Goal: Task Accomplishment & Management: Use online tool/utility

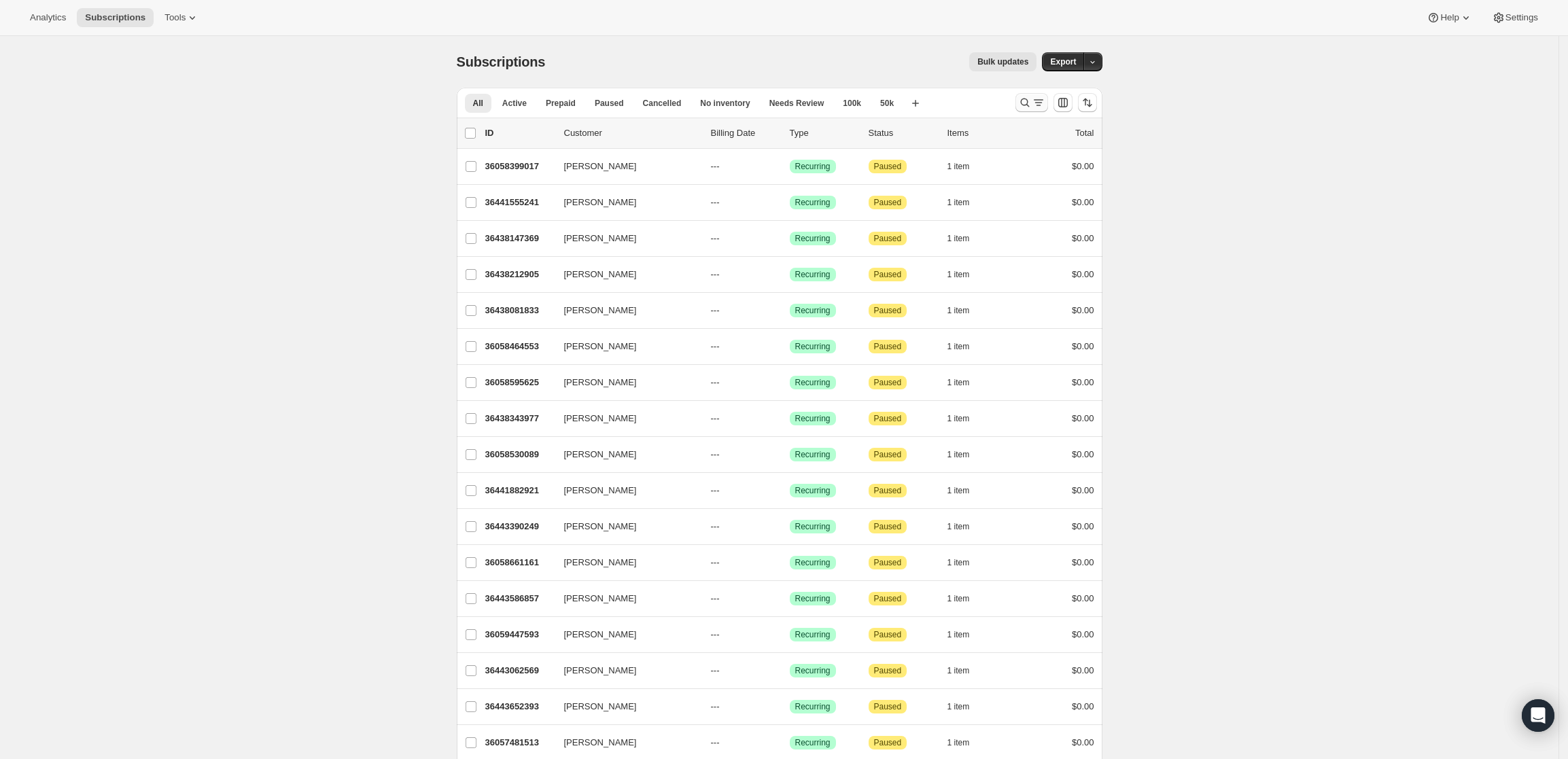
click at [1041, 95] on button "Search and filter results" at bounding box center [1031, 102] width 32 height 19
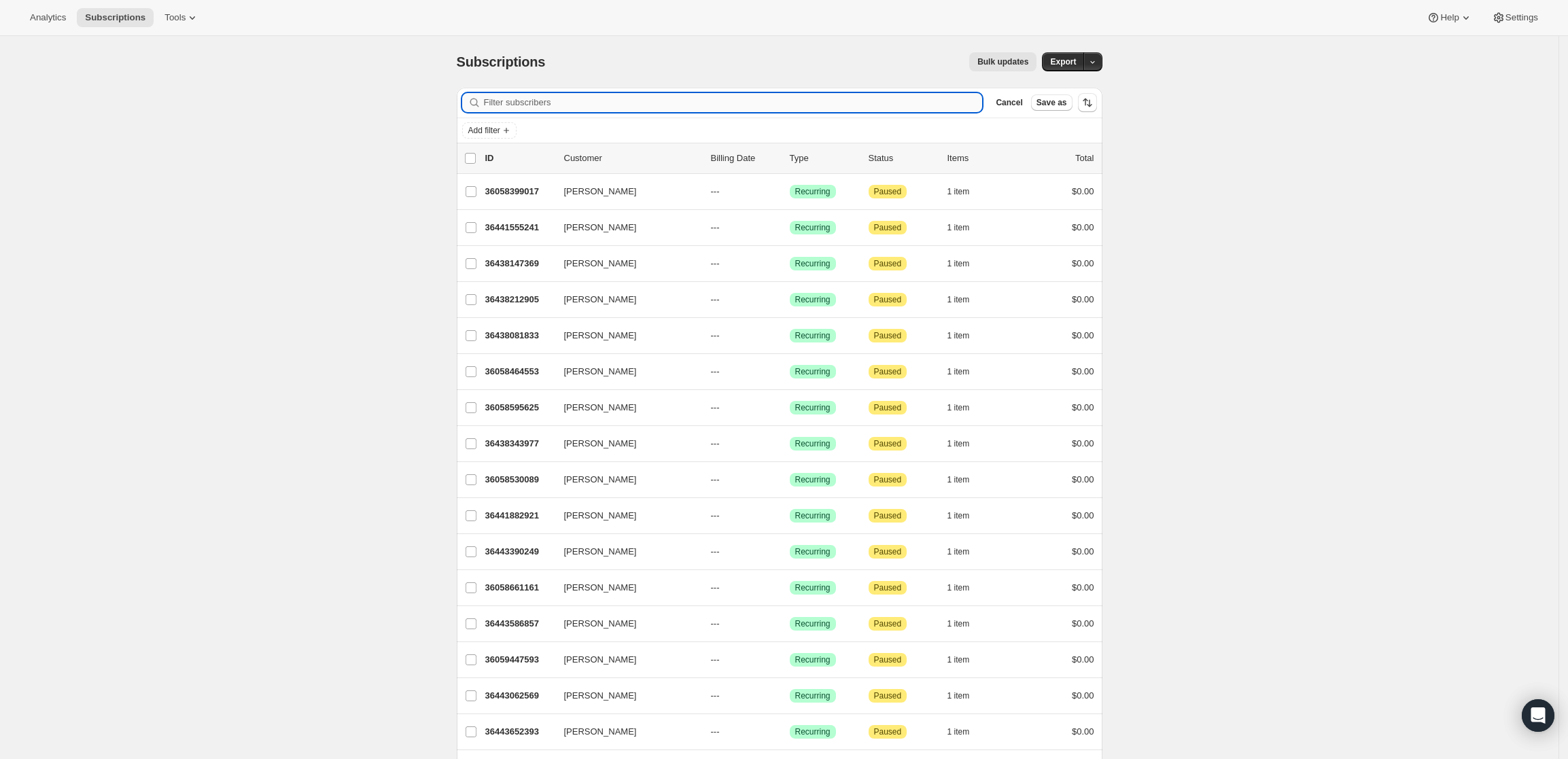
click at [678, 100] on input "Filter subscribers" at bounding box center [733, 102] width 499 height 19
paste input "[EMAIL_ADDRESS][DOMAIN_NAME]"
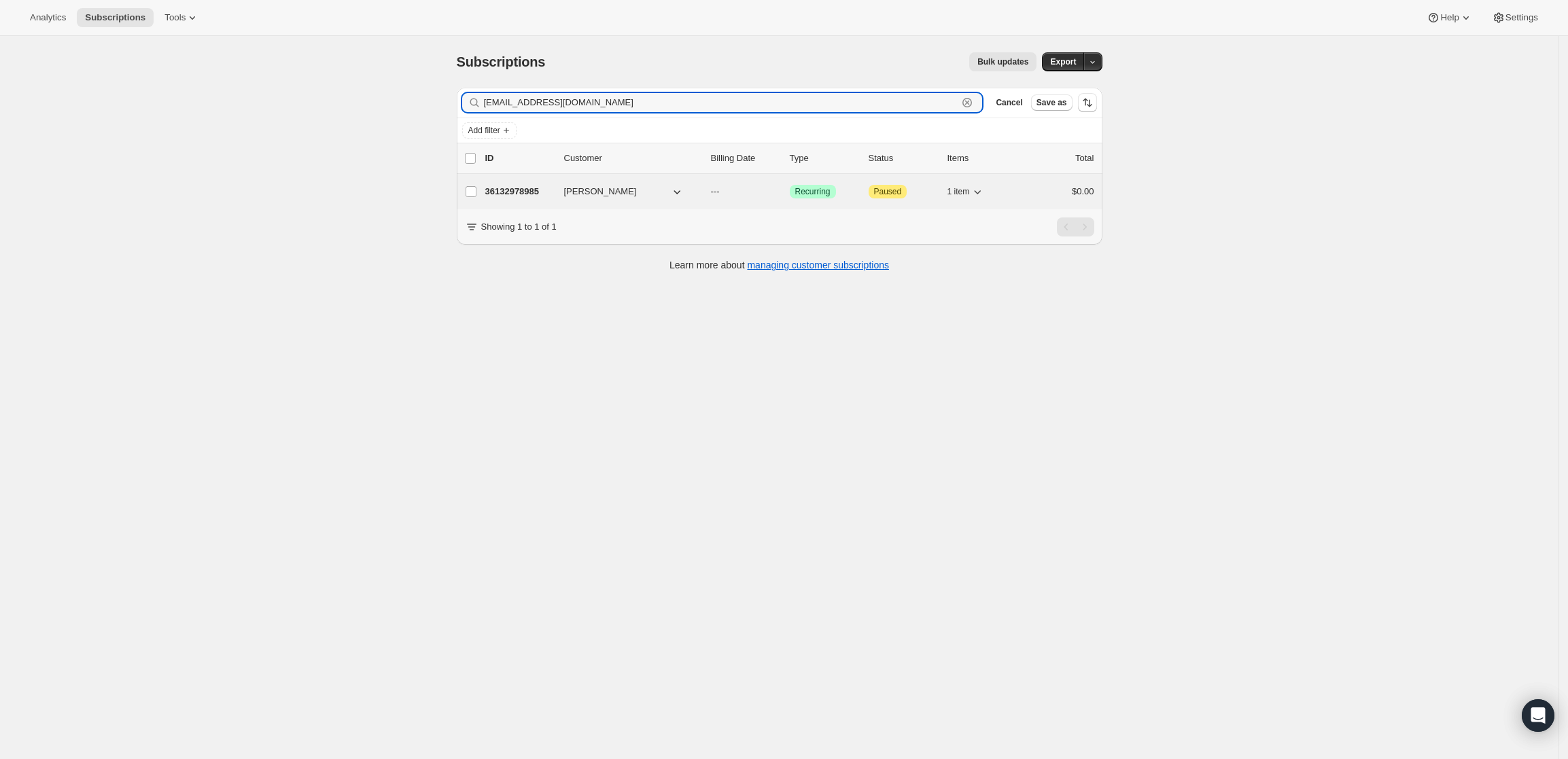
type input "[EMAIL_ADDRESS][DOMAIN_NAME]"
click at [514, 186] on p "36132978985" at bounding box center [519, 192] width 68 height 14
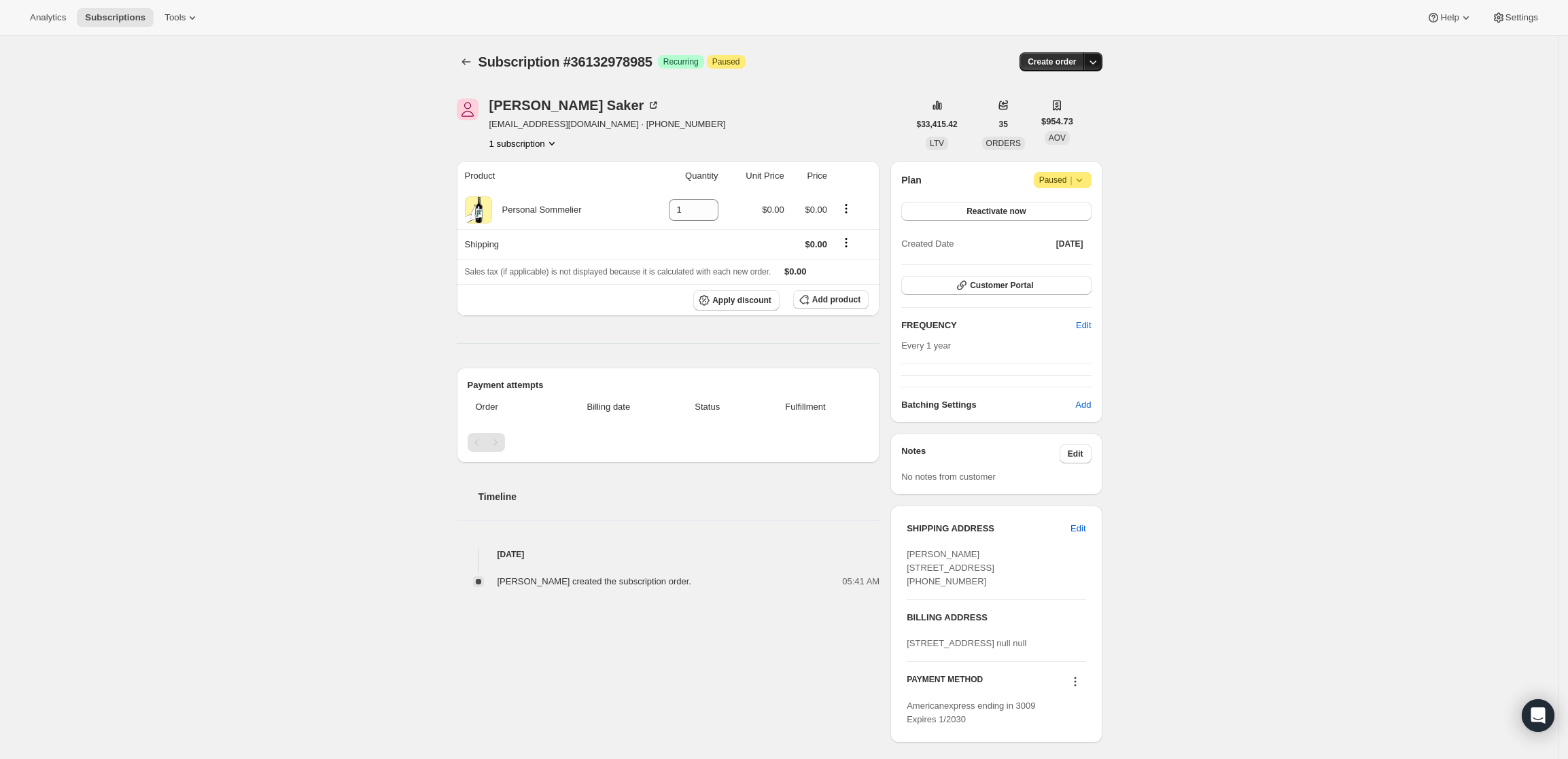
click at [1100, 60] on icon "button" at bounding box center [1093, 62] width 14 height 14
click at [1049, 109] on span "Create custom one-time order" at bounding box center [1039, 113] width 118 height 10
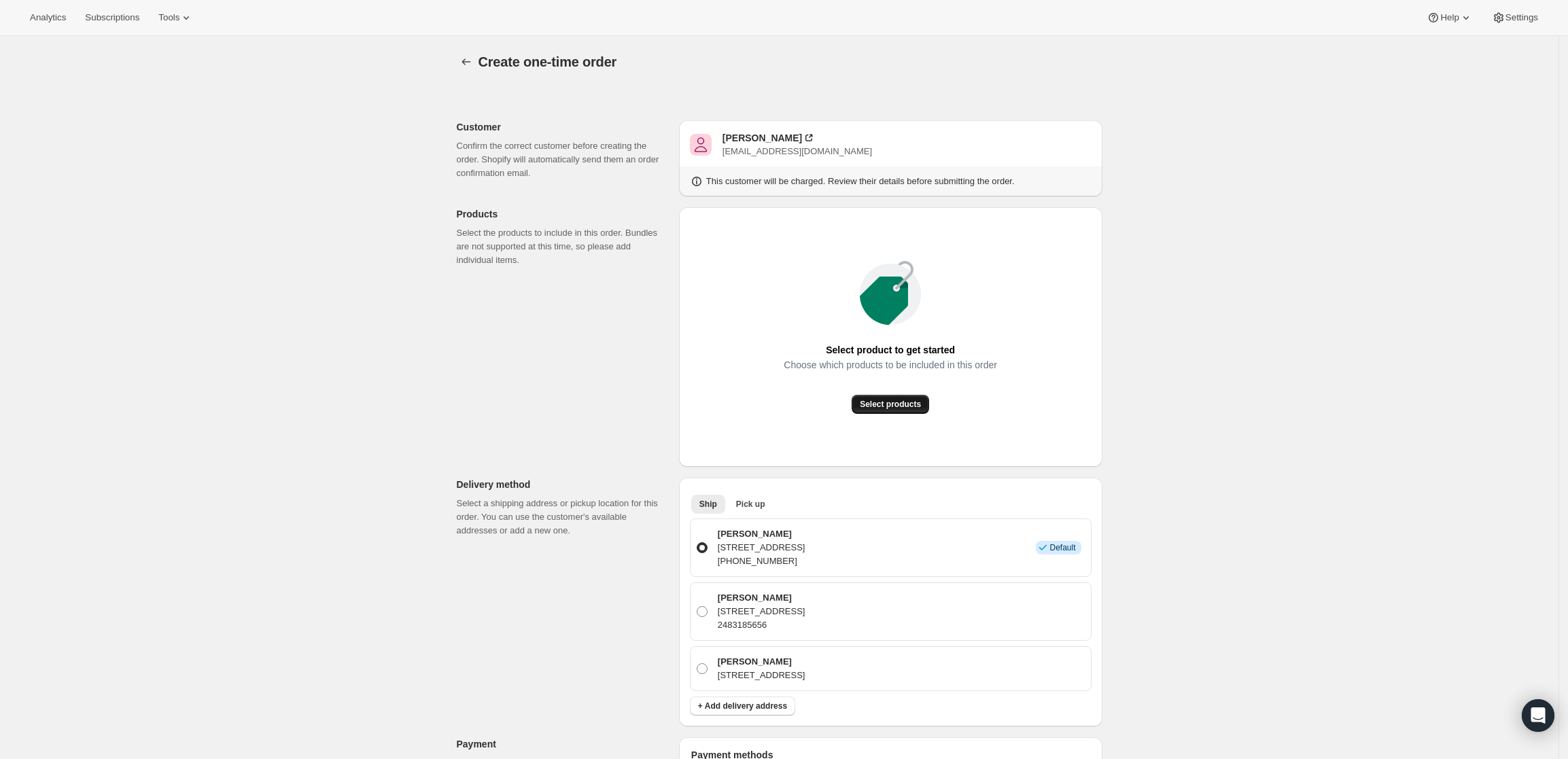
click at [883, 404] on span "Select products" at bounding box center [890, 404] width 61 height 11
click at [907, 408] on span "Select products" at bounding box center [890, 404] width 61 height 11
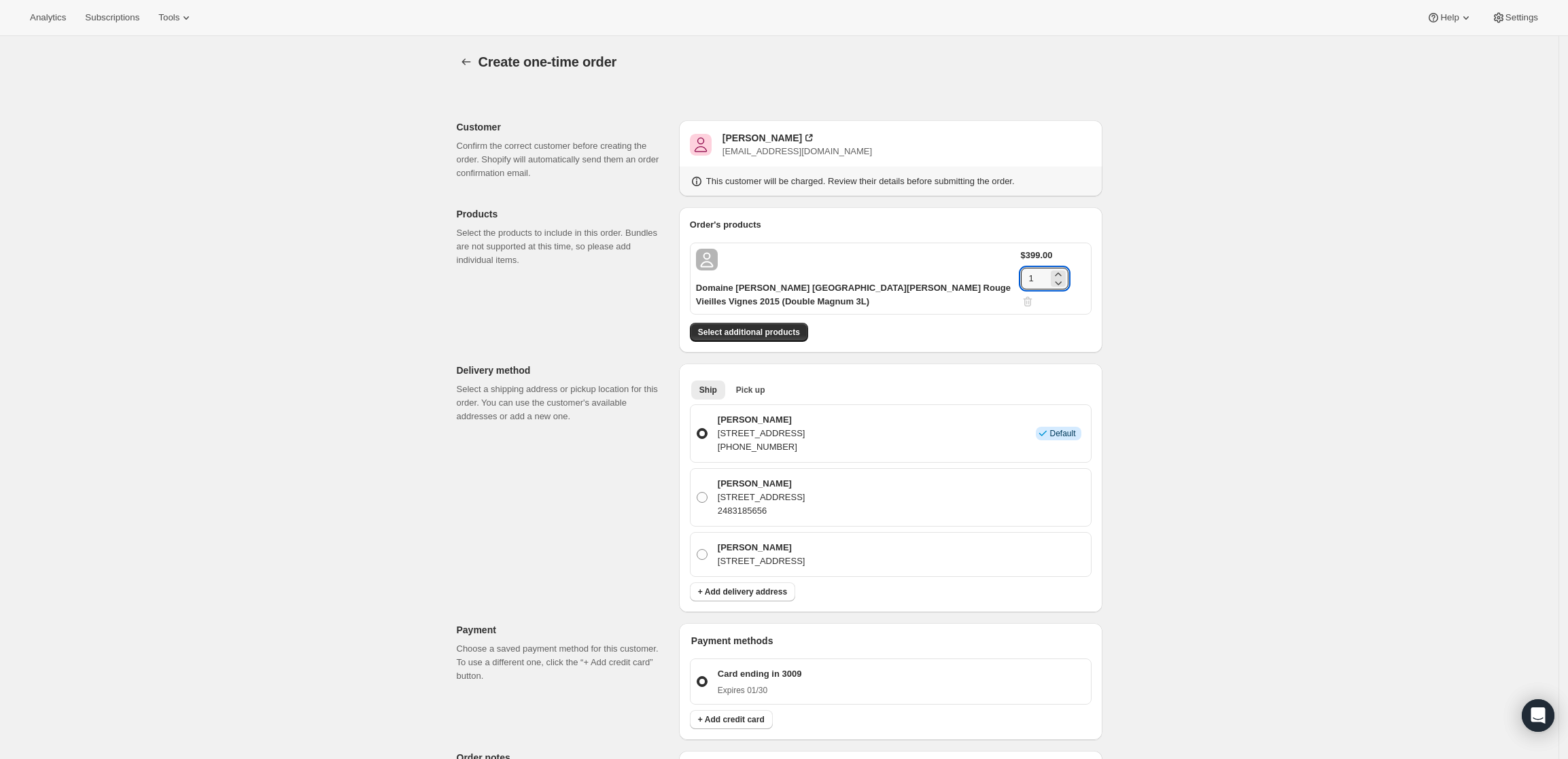
drag, startPoint x: 1030, startPoint y: 283, endPoint x: 1003, endPoint y: 288, distance: 27.5
click at [1003, 288] on div "Domaine [PERSON_NAME] [GEOGRAPHIC_DATA][PERSON_NAME] Rouge Vieilles Vignes 2015…" at bounding box center [891, 278] width 401 height 72
type input "2"
click at [1343, 329] on div "Create one-time order. This page is ready Create one-time order Customer Confir…" at bounding box center [779, 590] width 1558 height 1108
click at [763, 346] on div "Order's products Domaine [PERSON_NAME] [GEOGRAPHIC_DATA][PERSON_NAME] Rouge Vie…" at bounding box center [891, 280] width 423 height 146
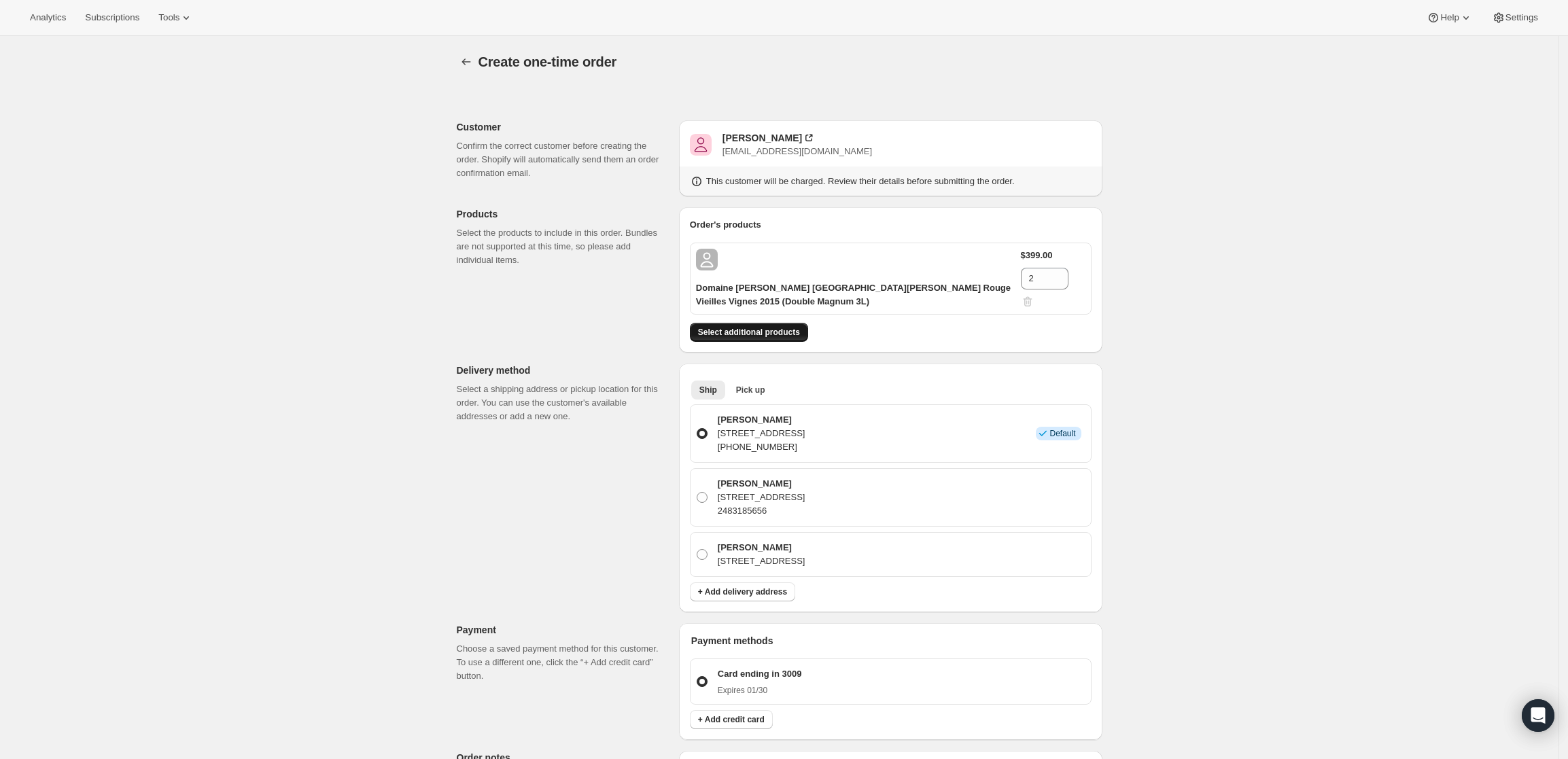
click at [768, 332] on span "Select additional products" at bounding box center [749, 333] width 102 height 11
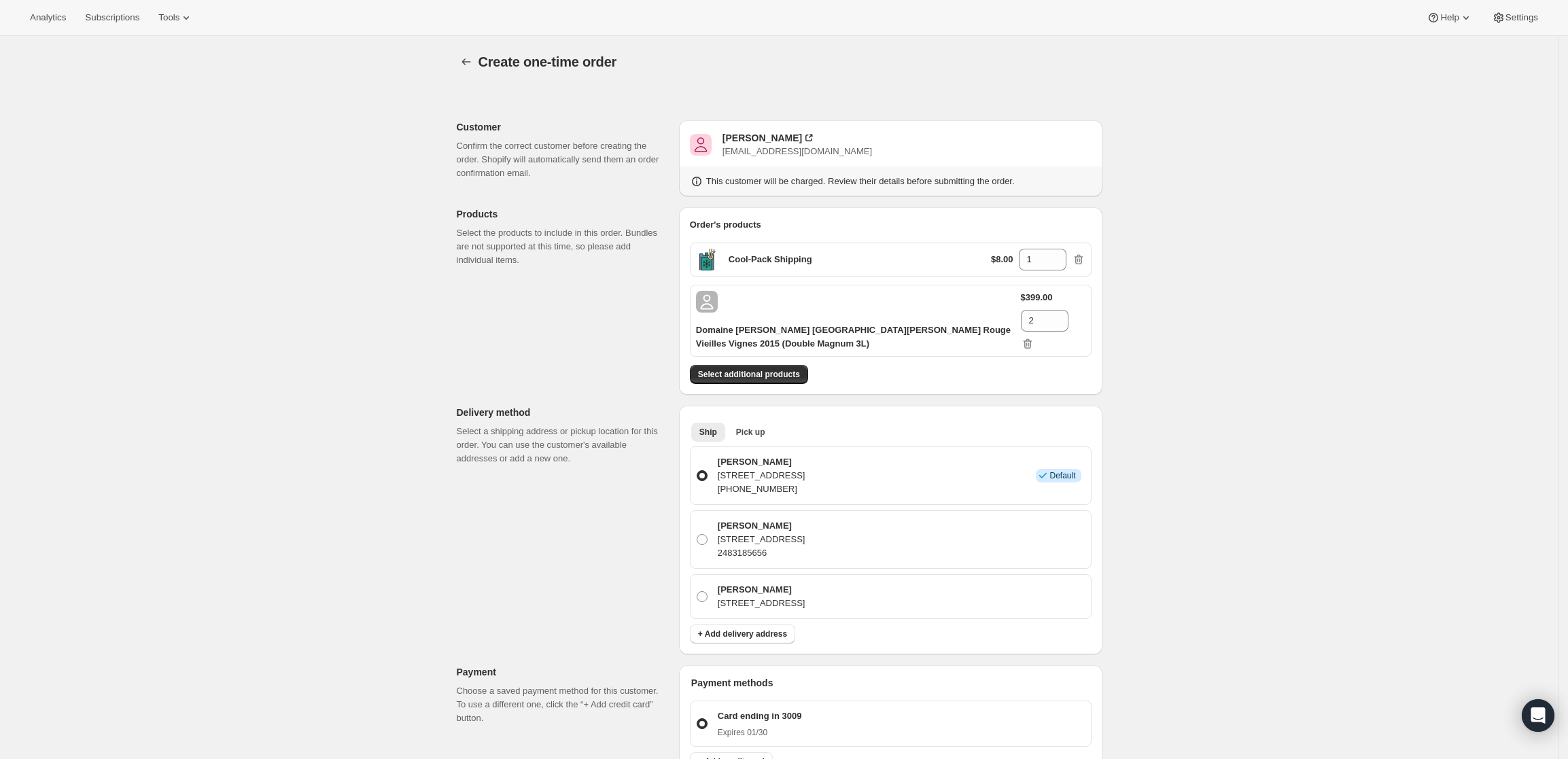
click at [1138, 390] on div "Create one-time order. This page is ready Create one-time order Customer Confir…" at bounding box center [779, 610] width 1558 height 1150
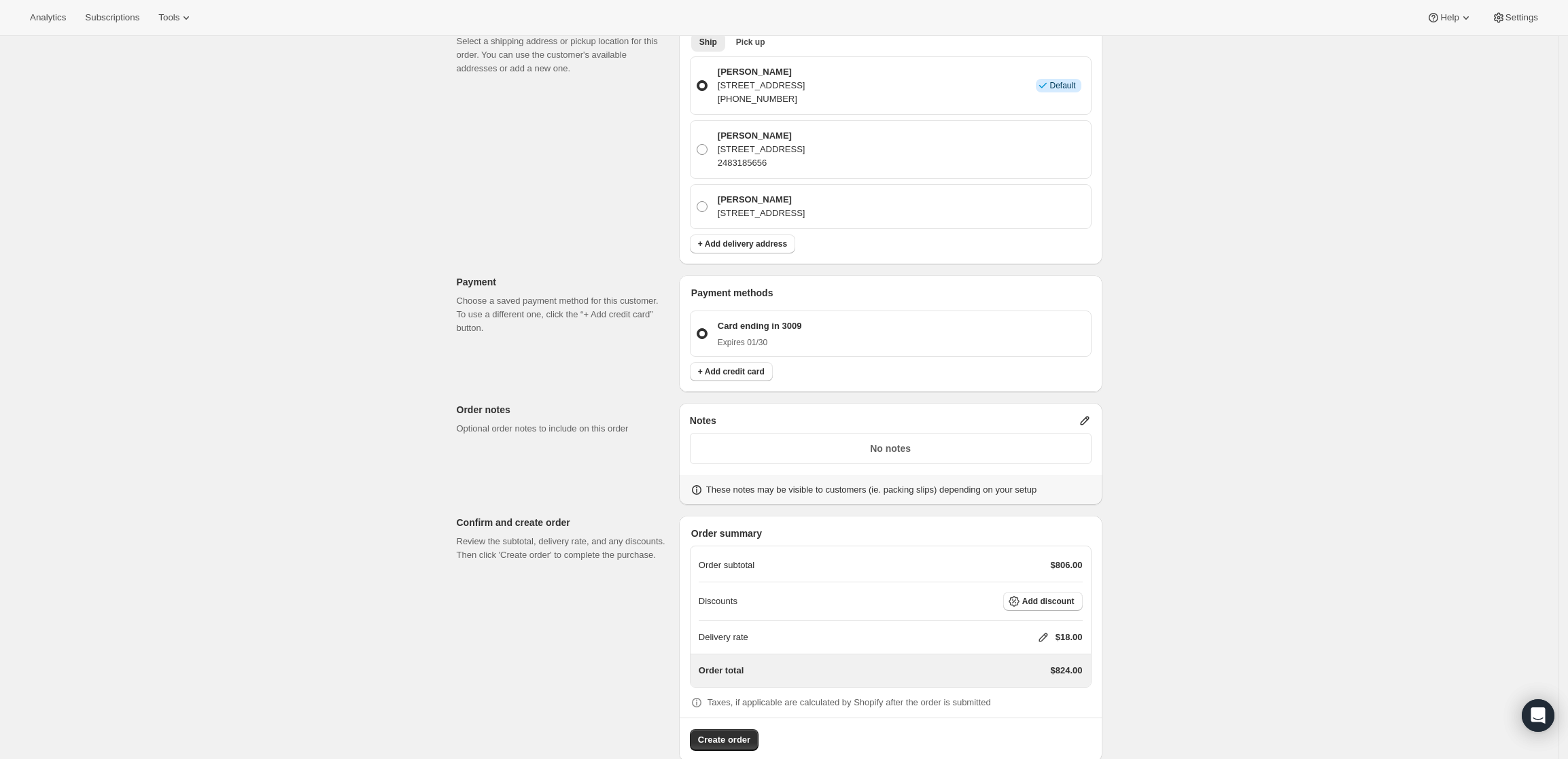
scroll to position [415, 0]
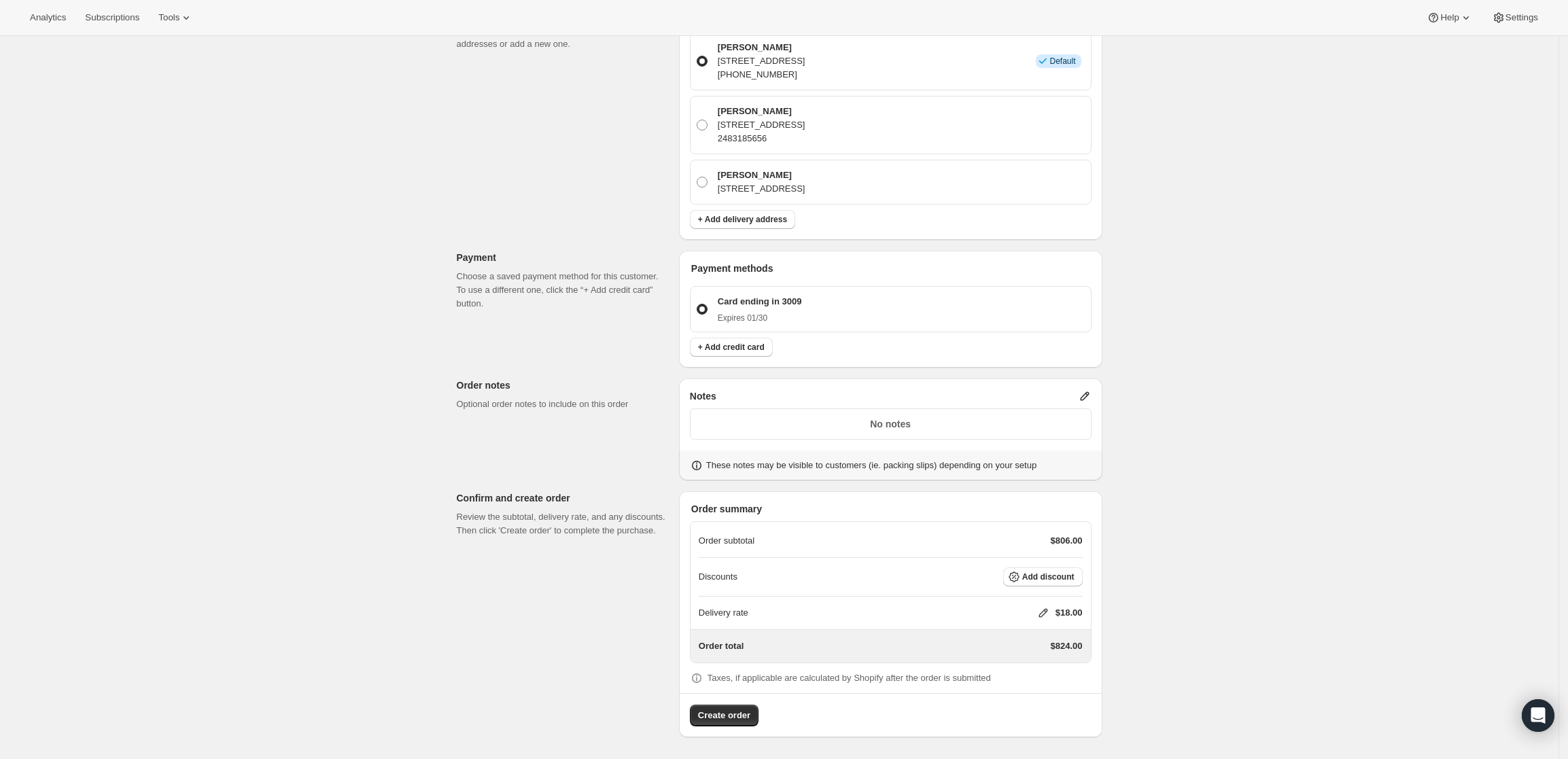
click at [1044, 611] on icon at bounding box center [1044, 613] width 14 height 14
click at [1001, 665] on input "0" at bounding box center [1050, 664] width 122 height 22
type input "0"
click at [1039, 686] on button "Save" at bounding box center [1040, 696] width 35 height 19
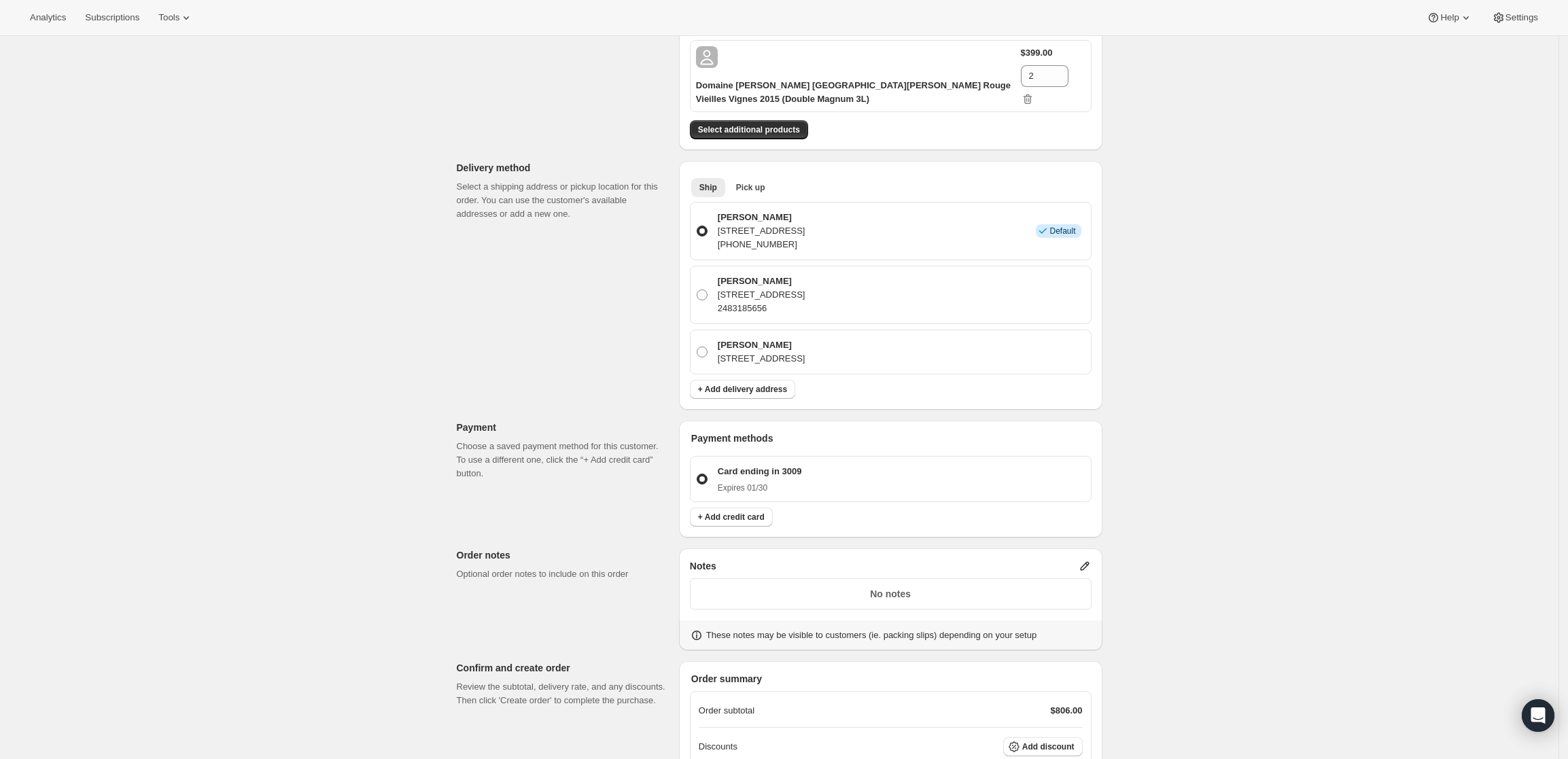
scroll to position [330, 0]
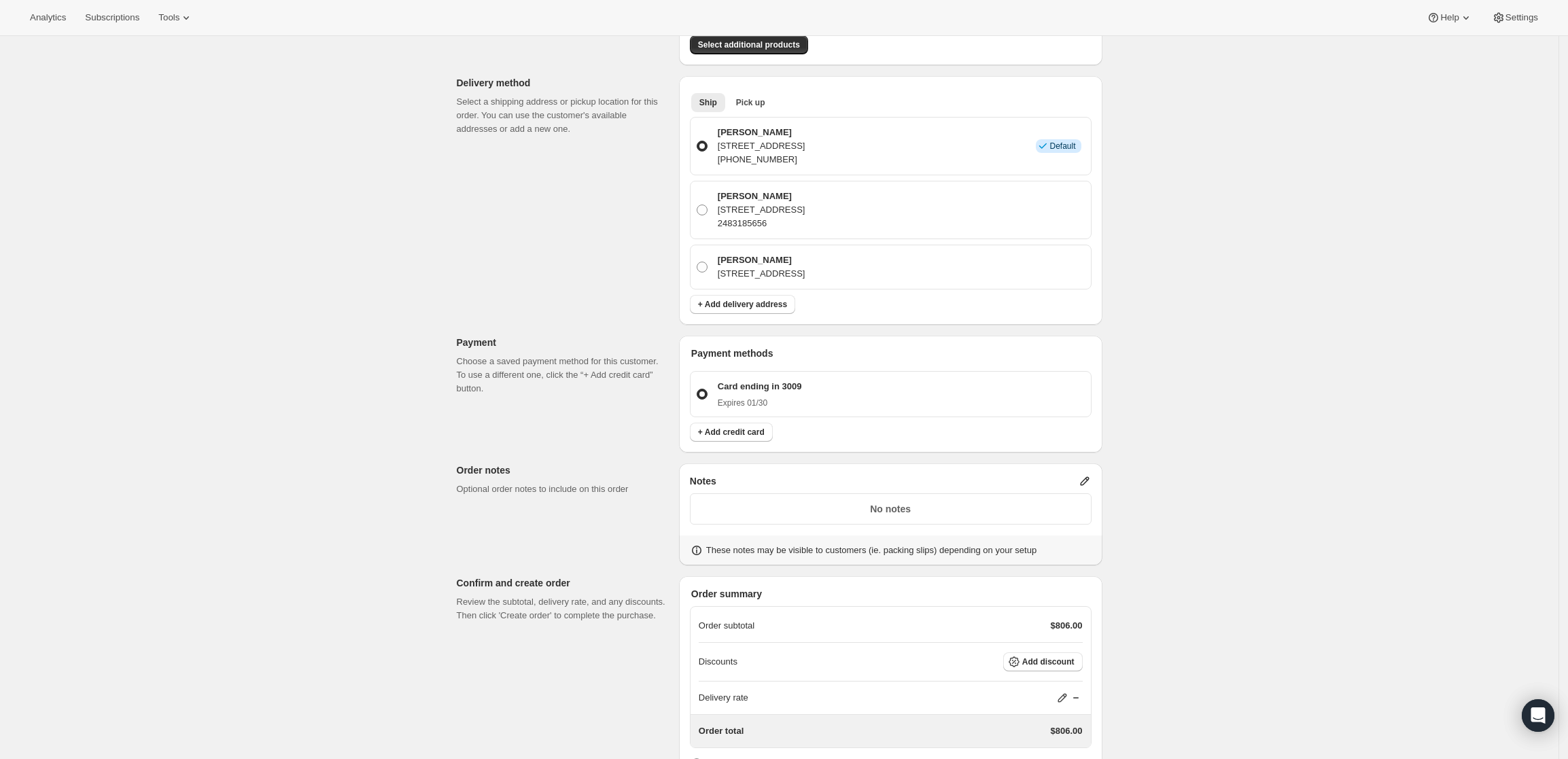
click at [1083, 476] on icon at bounding box center [1085, 481] width 14 height 14
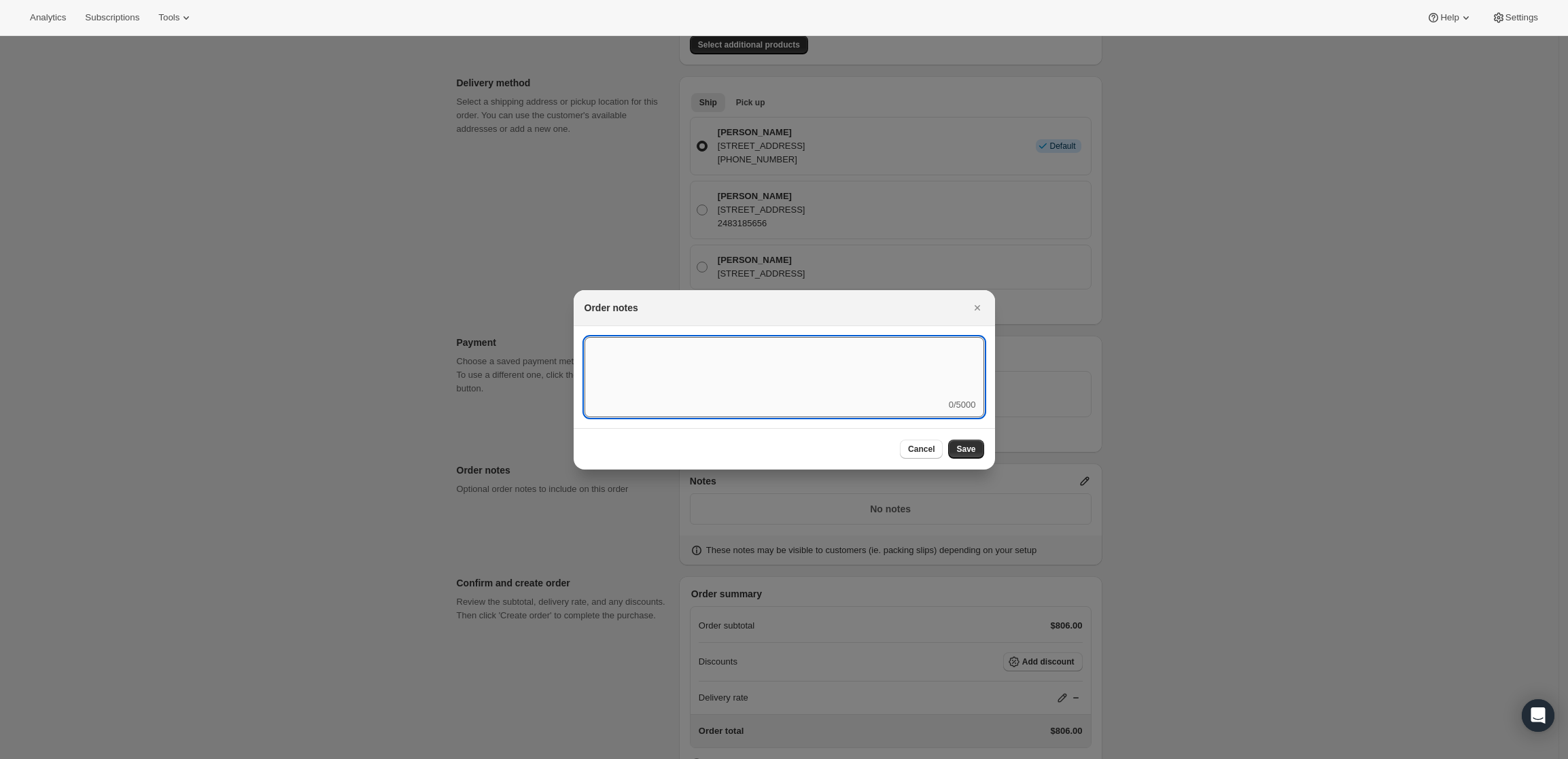
click at [760, 395] on textarea ":rd5:" at bounding box center [784, 367] width 399 height 61
type textarea "Weather HOLD"
click at [973, 442] on button "Save" at bounding box center [965, 450] width 35 height 19
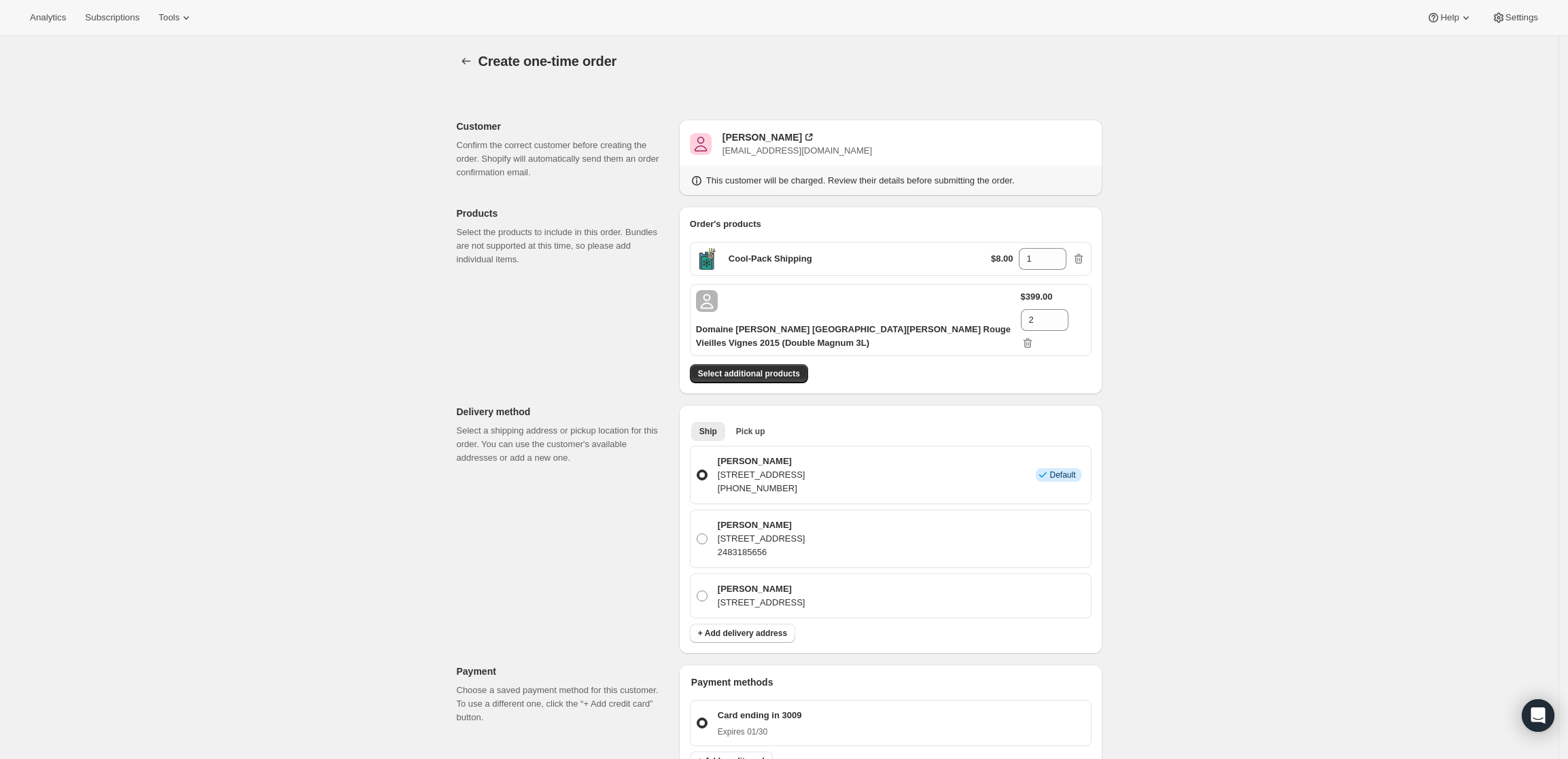
scroll to position [0, 0]
click at [1081, 263] on icon "button" at bounding box center [1079, 260] width 14 height 14
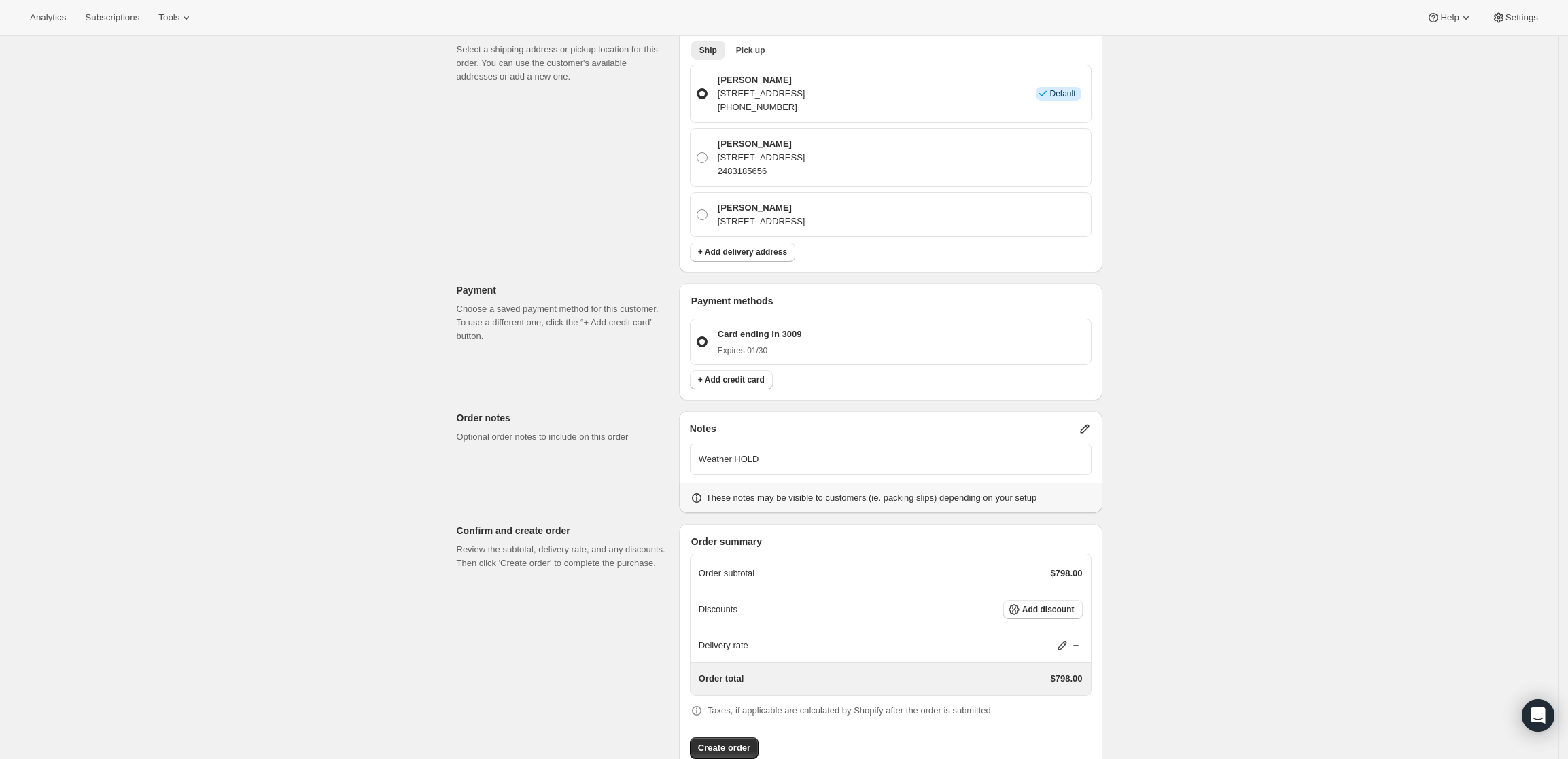
scroll to position [373, 0]
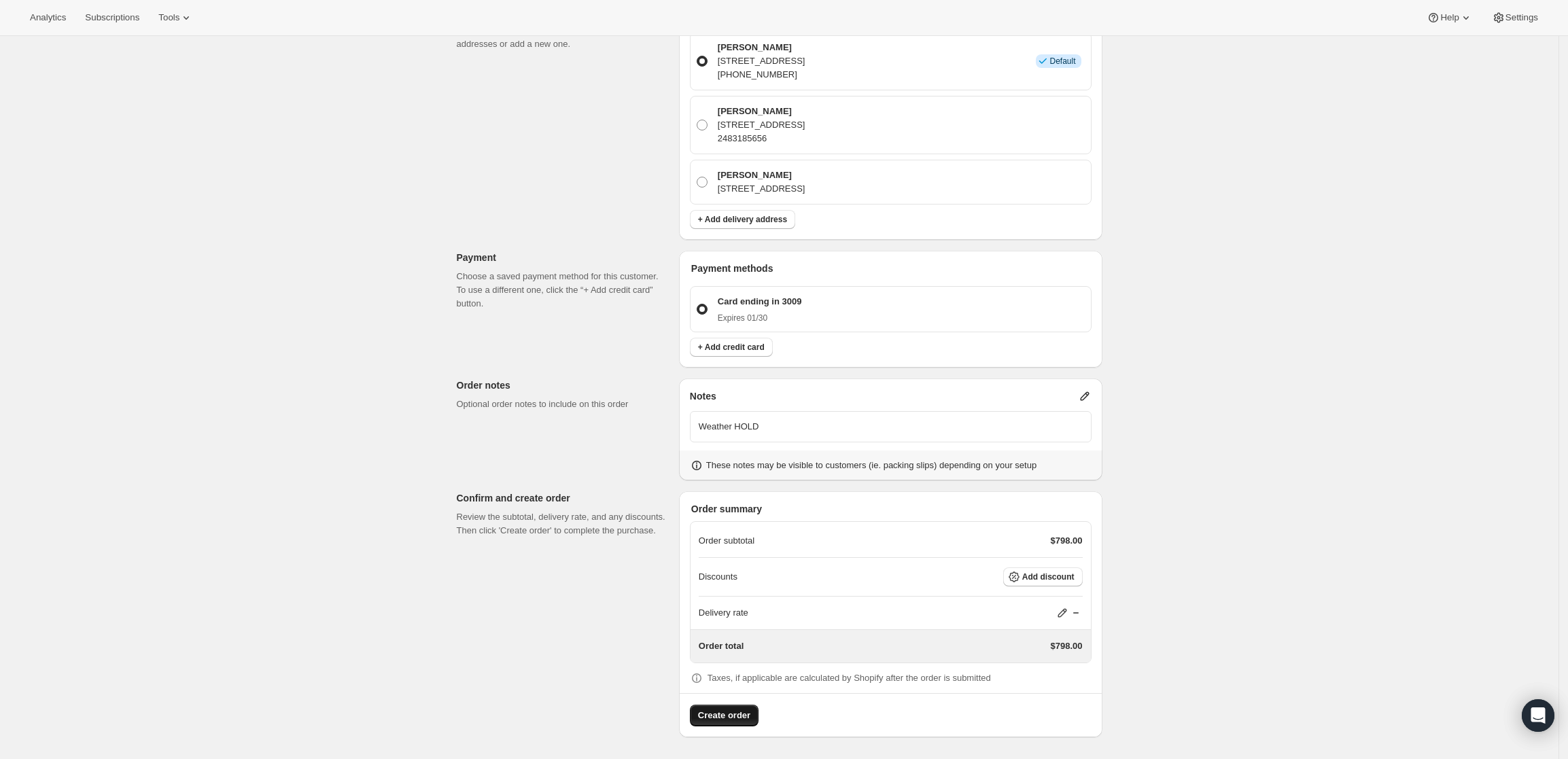
click at [732, 714] on span "Create order" at bounding box center [724, 716] width 52 height 14
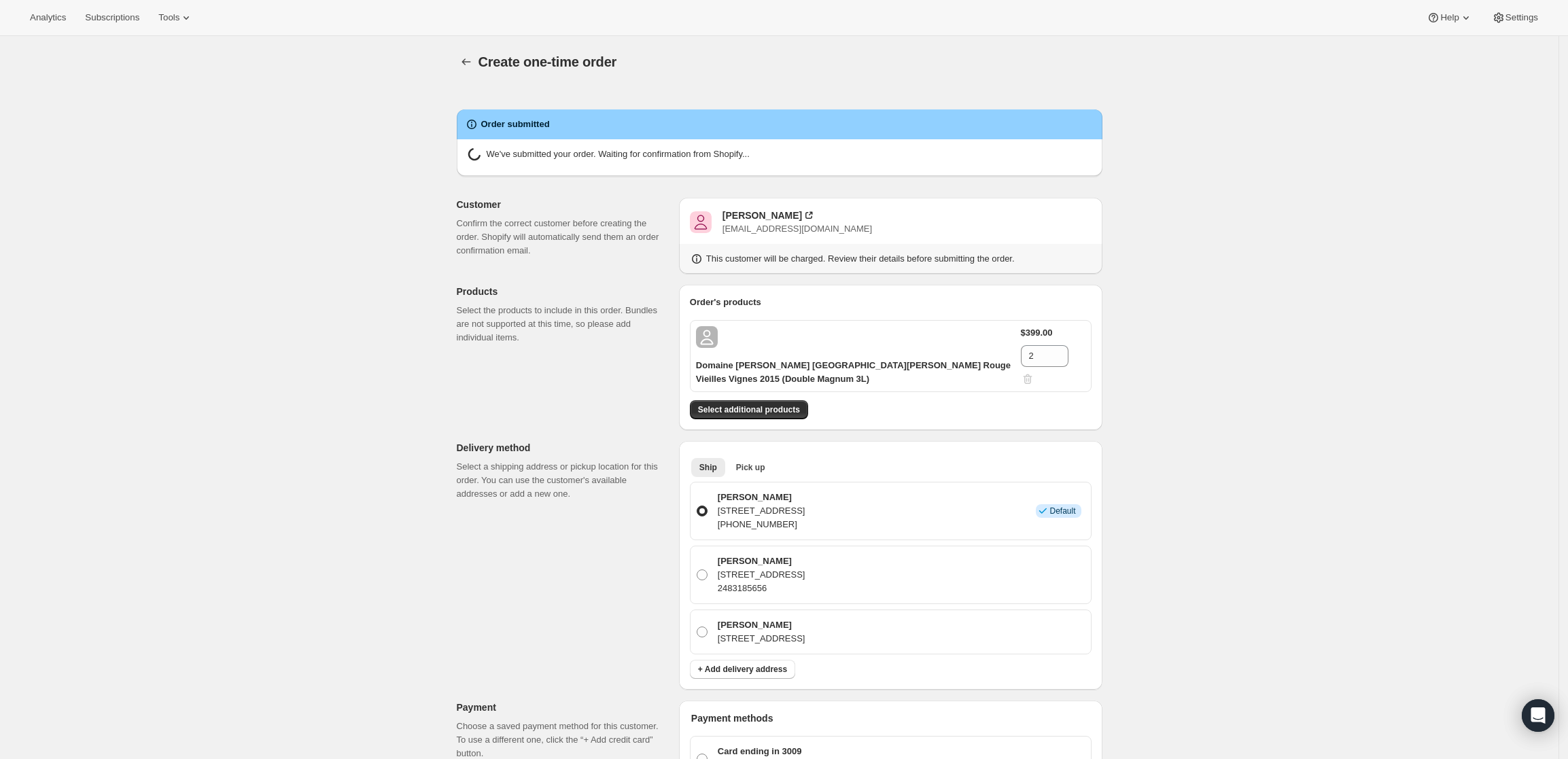
radio input "true"
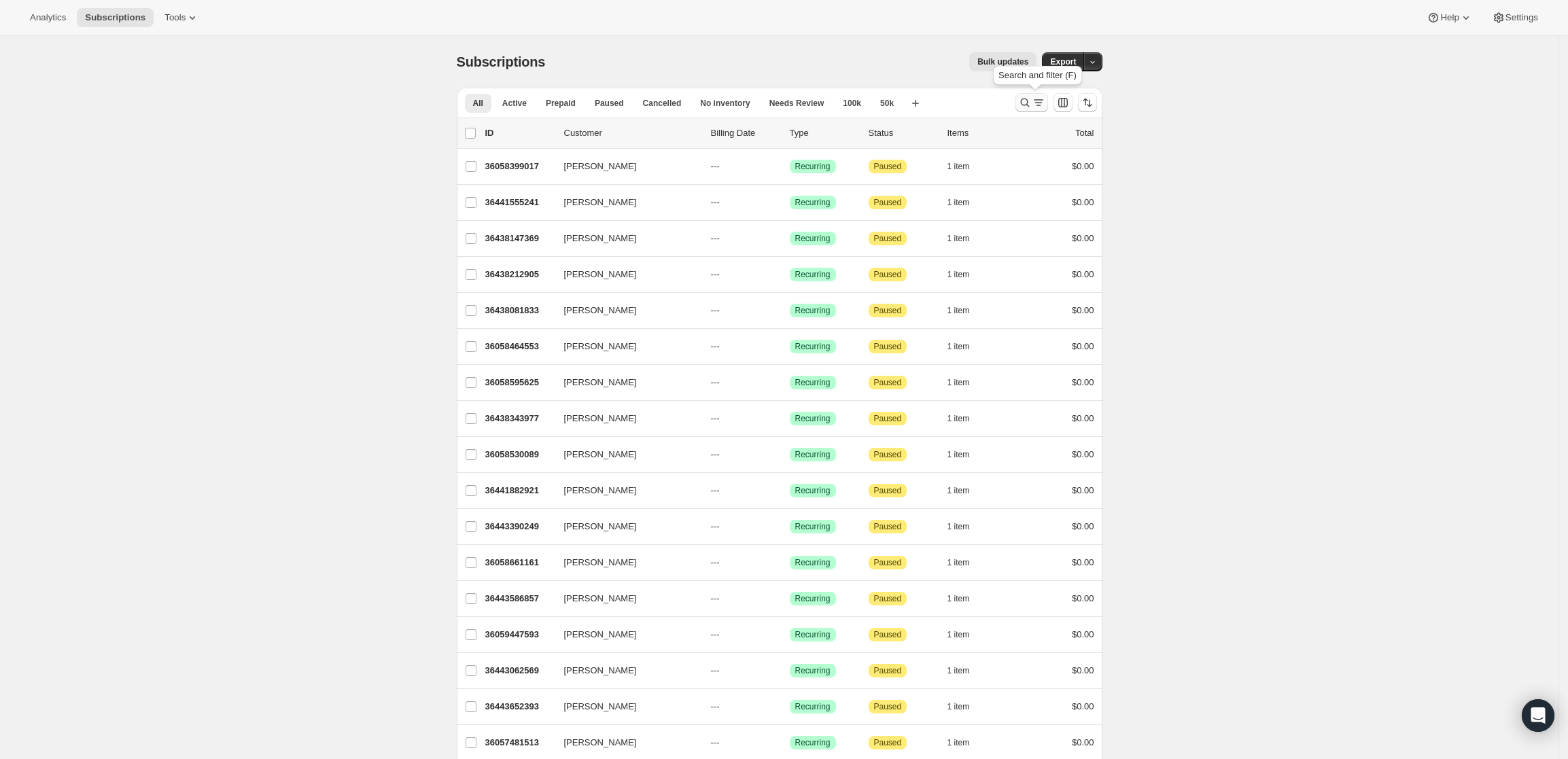
click at [1025, 104] on icon "Search and filter results" at bounding box center [1025, 102] width 14 height 14
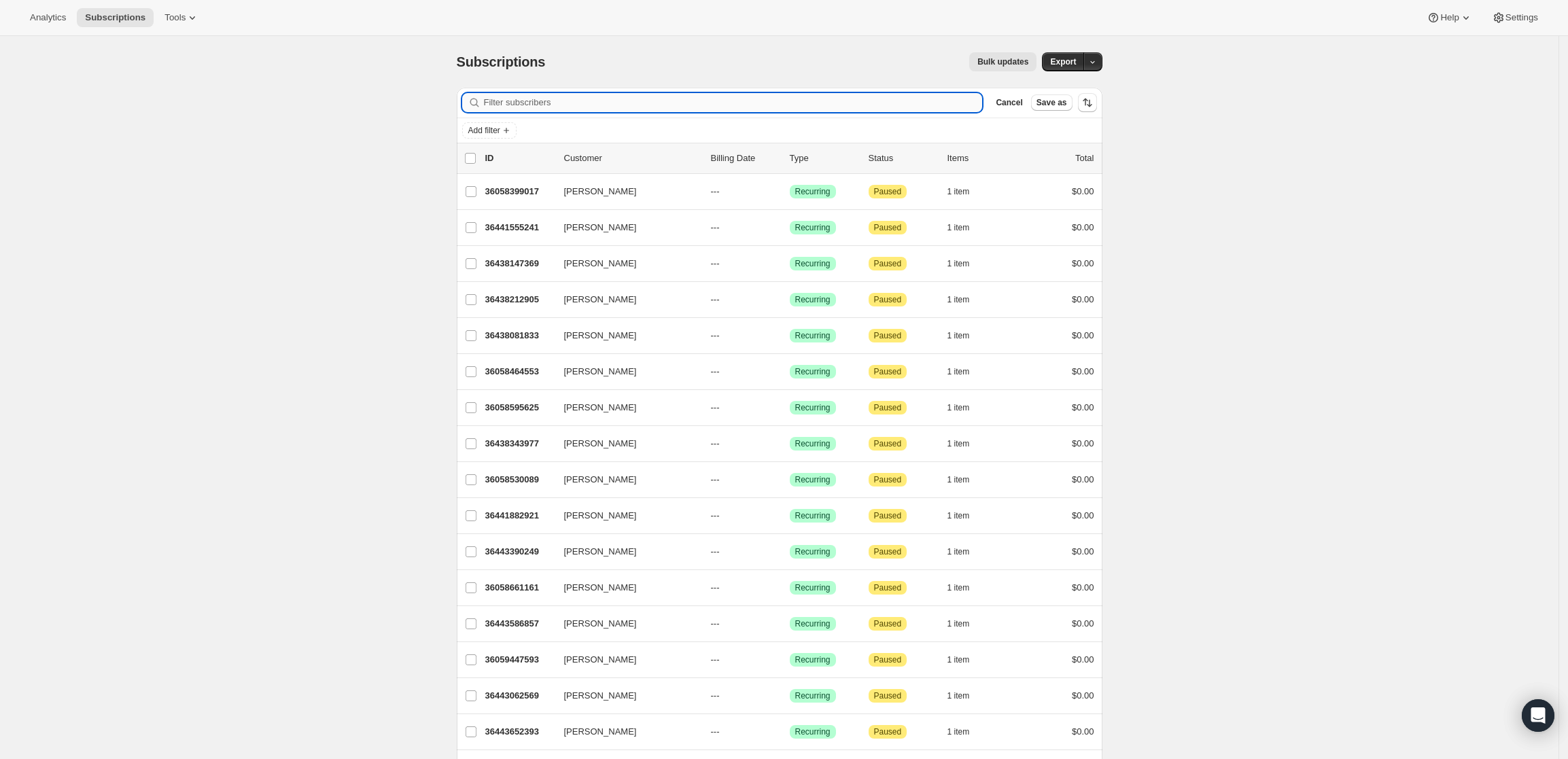
click at [815, 102] on input "Filter subscribers" at bounding box center [733, 102] width 499 height 19
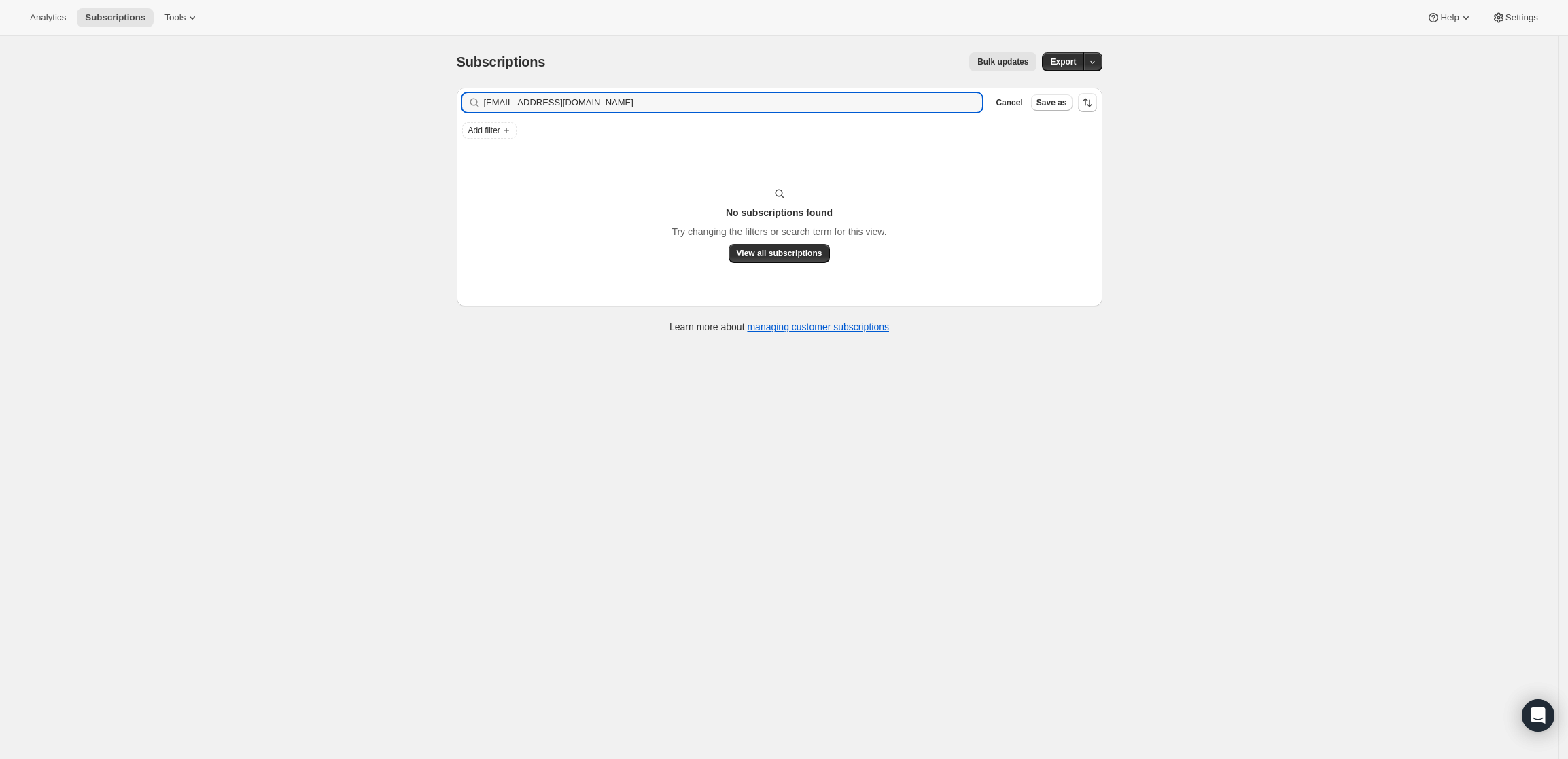
type input "jviener@thesandersfirm.com"
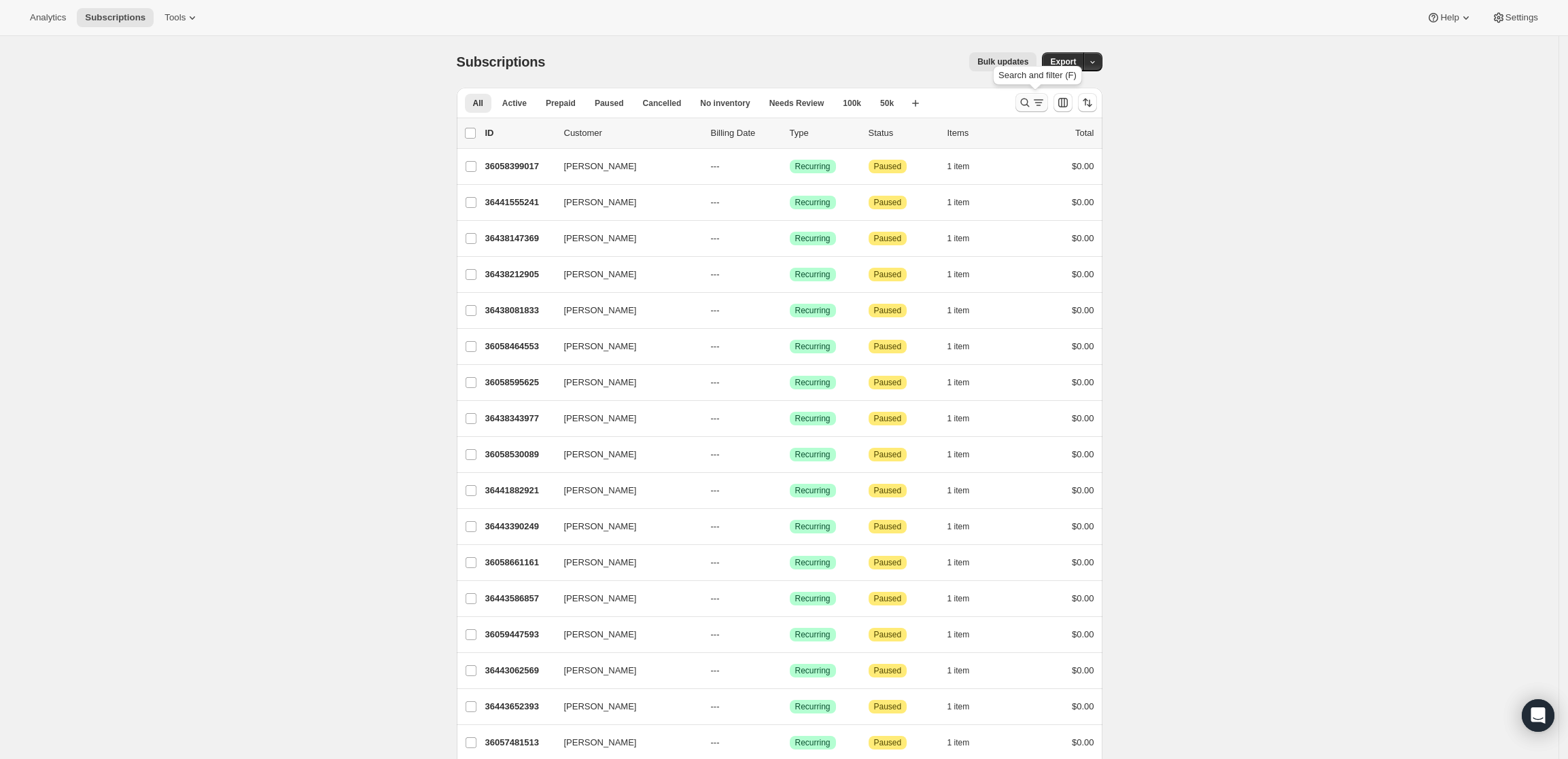
click at [1022, 94] on button "Search and filter results" at bounding box center [1031, 102] width 32 height 19
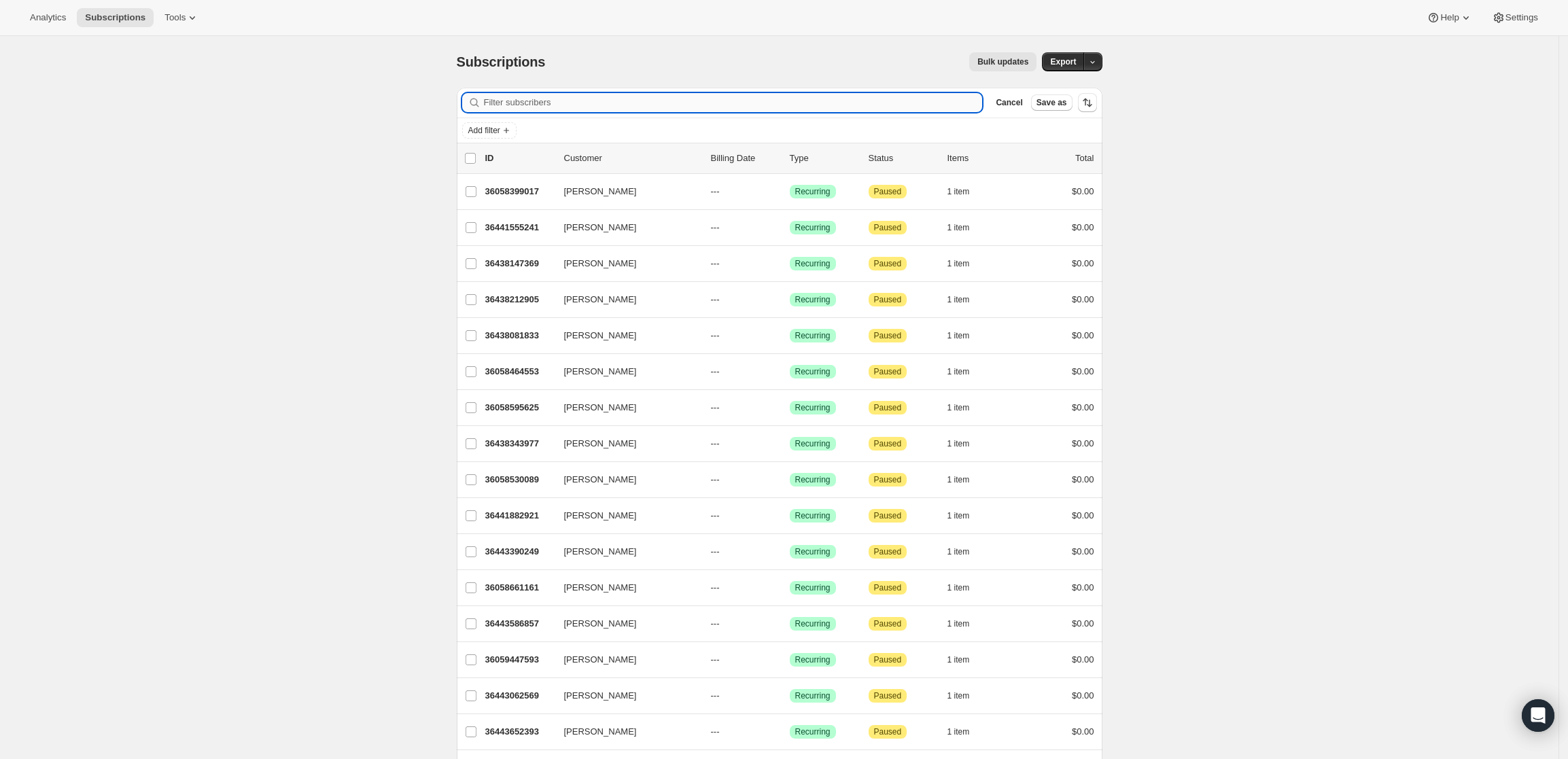
click at [718, 98] on input "Filter subscribers" at bounding box center [733, 102] width 499 height 19
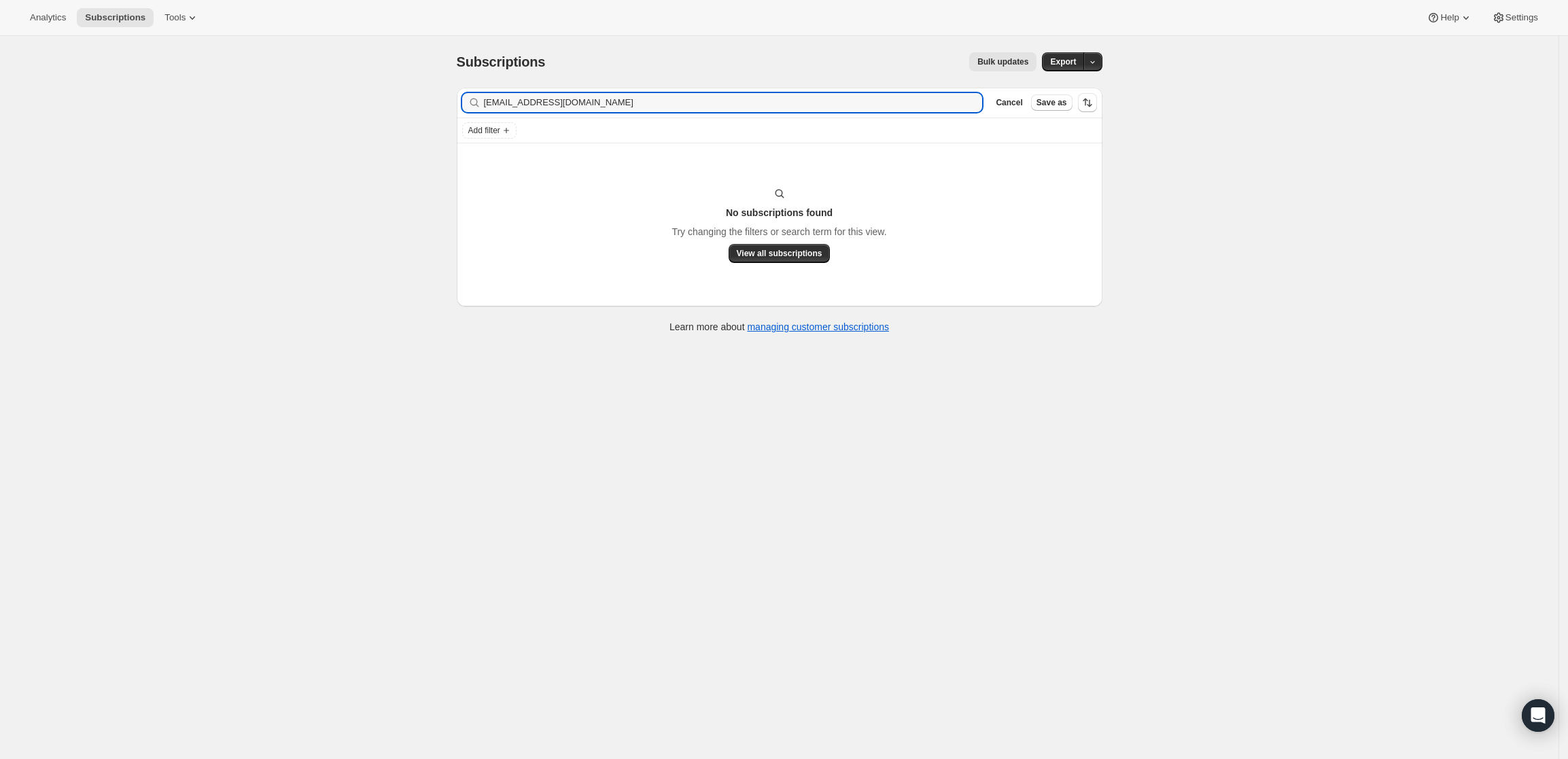
type input "jviener@ssbwlaw.com"
